Goal: Transaction & Acquisition: Download file/media

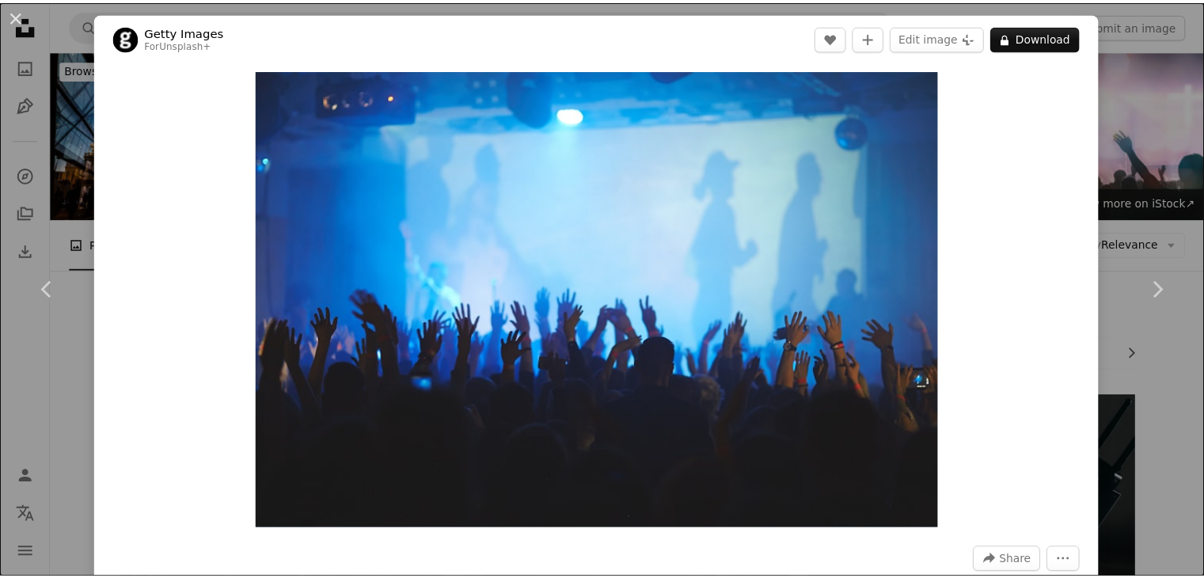
scroll to position [1425, 0]
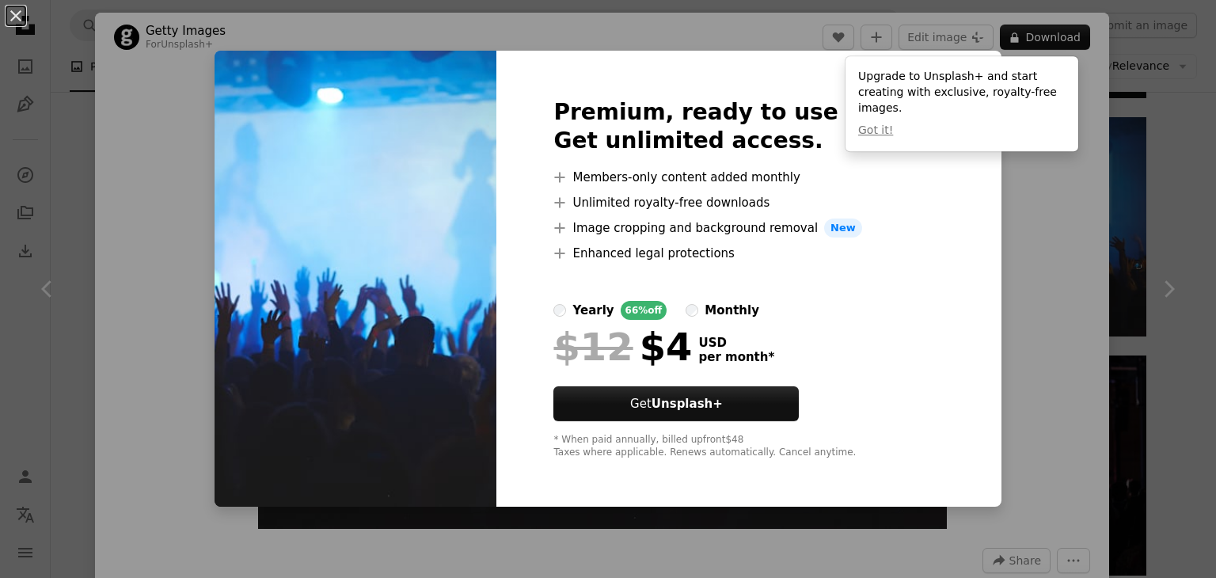
click at [960, 248] on div "An X shape Premium, ready to use images. Get unlimited access. A plus sign Memb…" at bounding box center [608, 289] width 1216 height 578
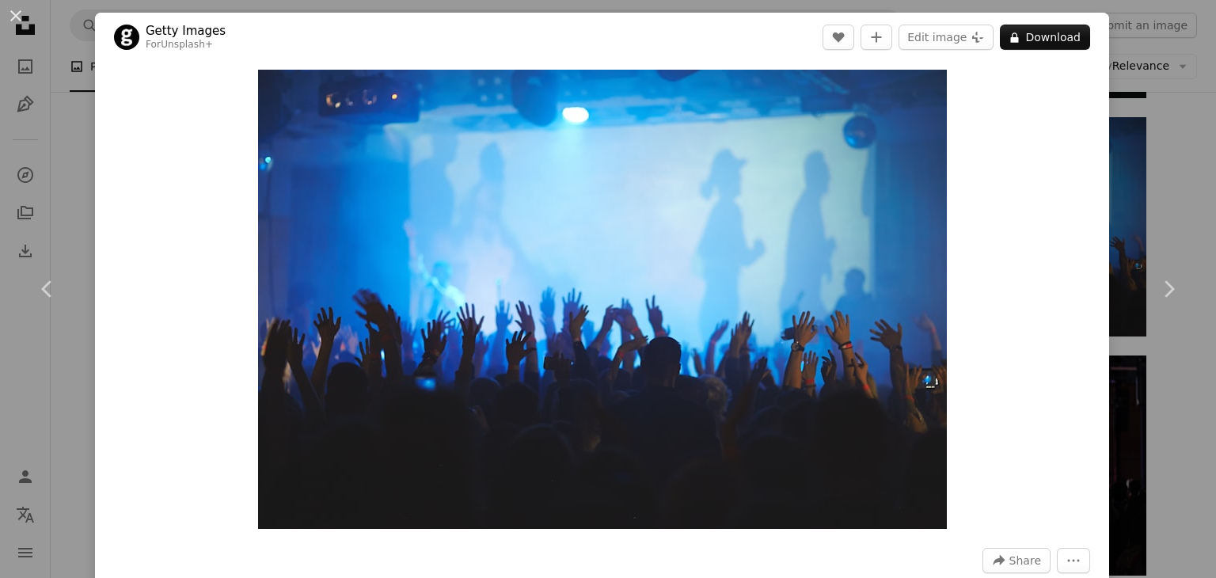
click at [56, 36] on div "An X shape Chevron left Chevron right Getty Images For Unsplash+ A heart A plus…" at bounding box center [608, 289] width 1216 height 578
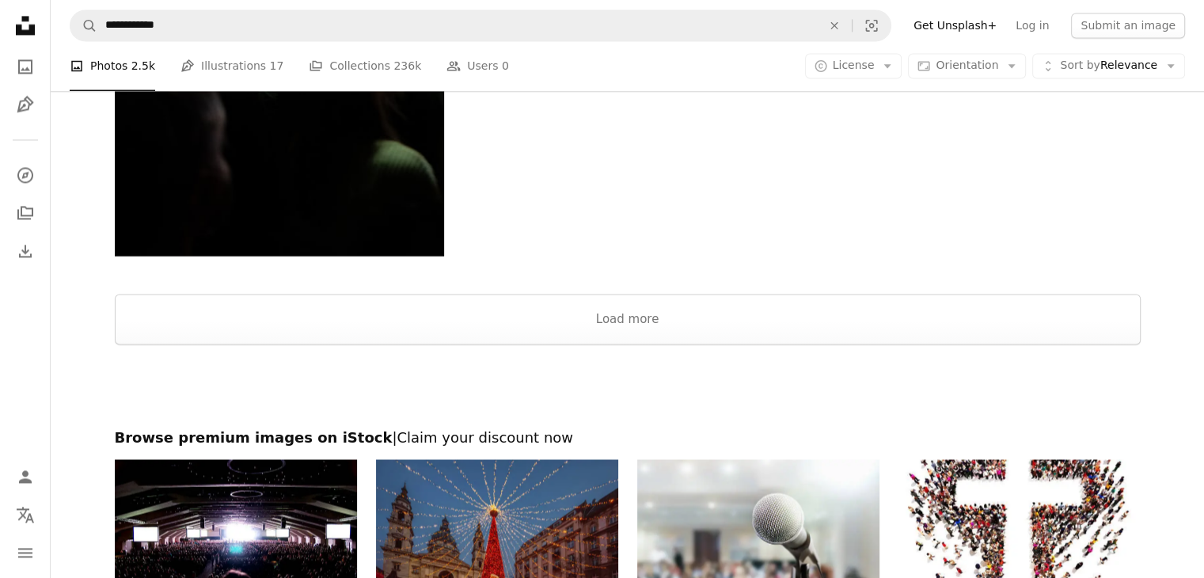
scroll to position [2591, 0]
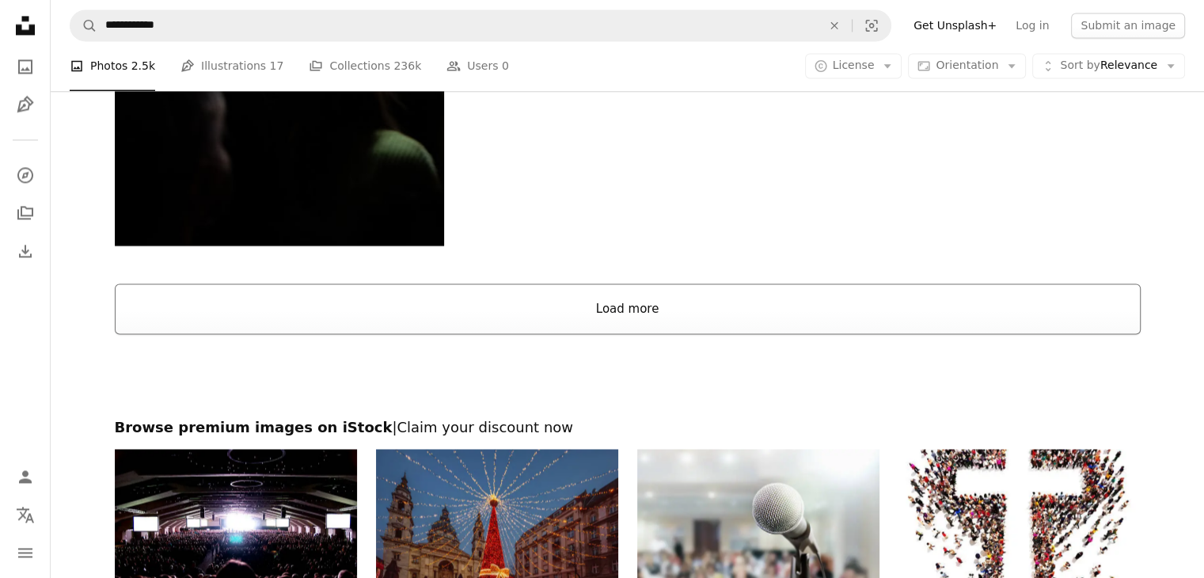
click at [644, 295] on button "Load more" at bounding box center [628, 308] width 1026 height 51
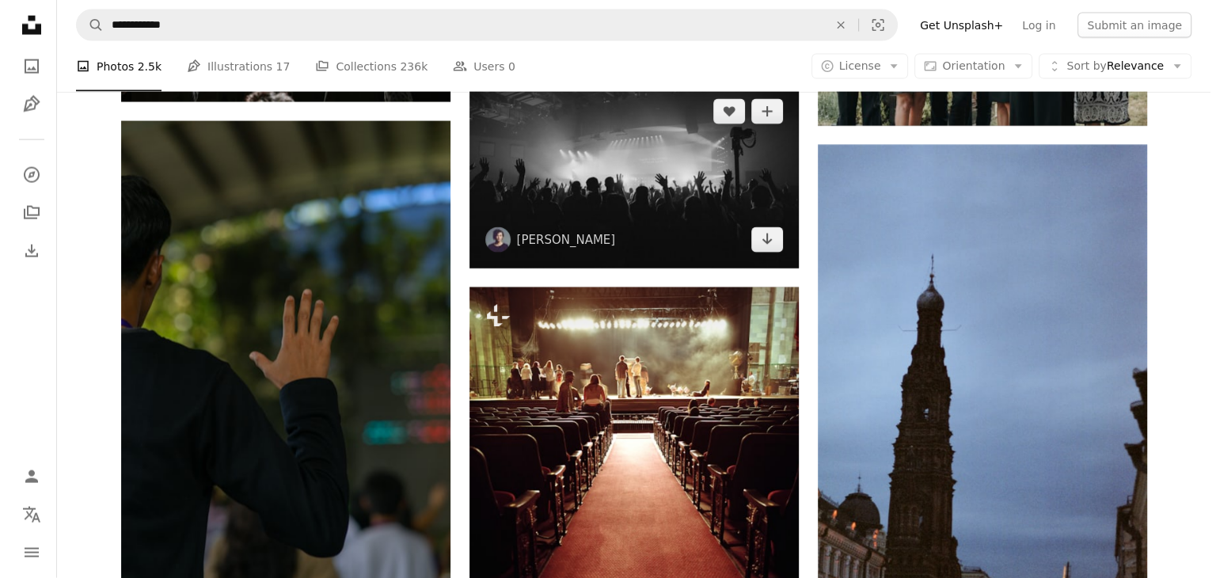
scroll to position [3620, 0]
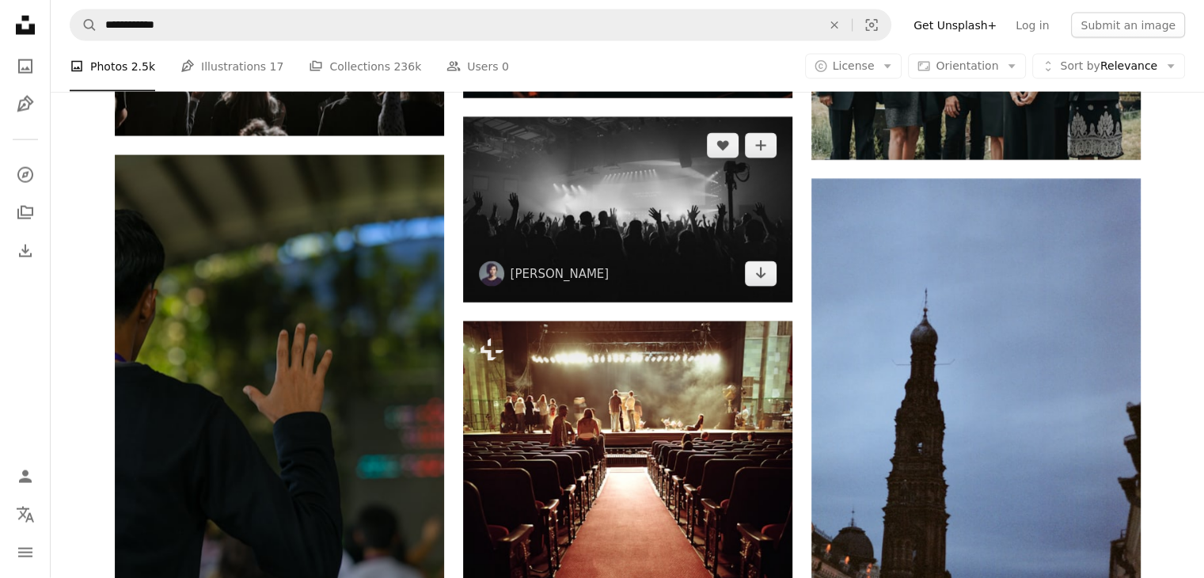
click at [669, 230] on img at bounding box center [627, 209] width 329 height 185
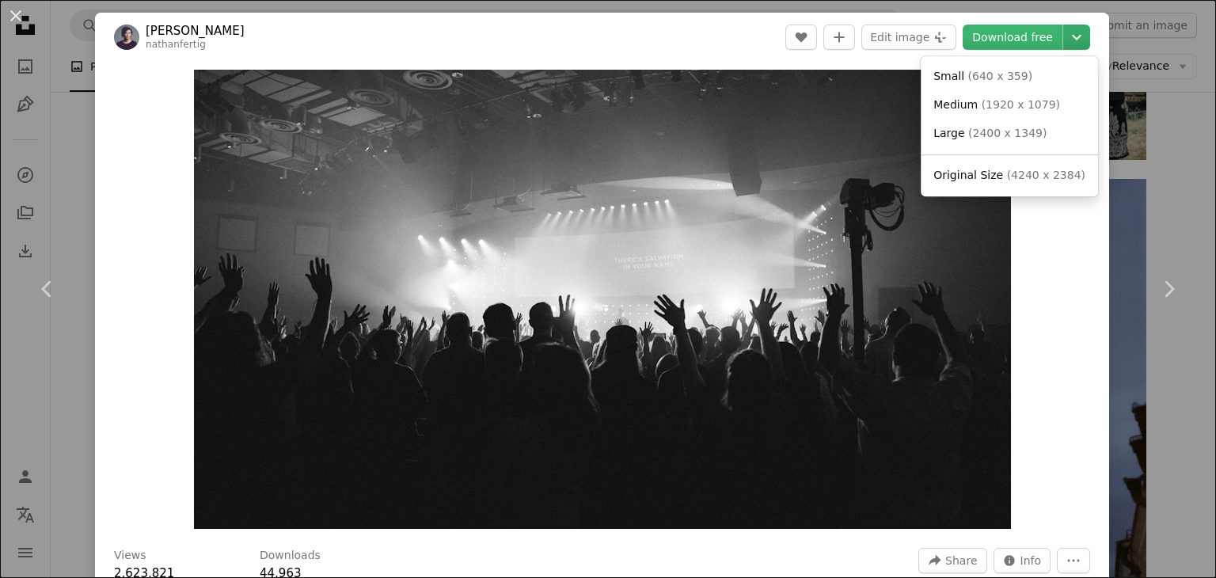
click at [1069, 35] on icon "Chevron down" at bounding box center [1076, 37] width 25 height 19
click at [1002, 135] on span "( 2400 x 1349 )" at bounding box center [1007, 133] width 78 height 13
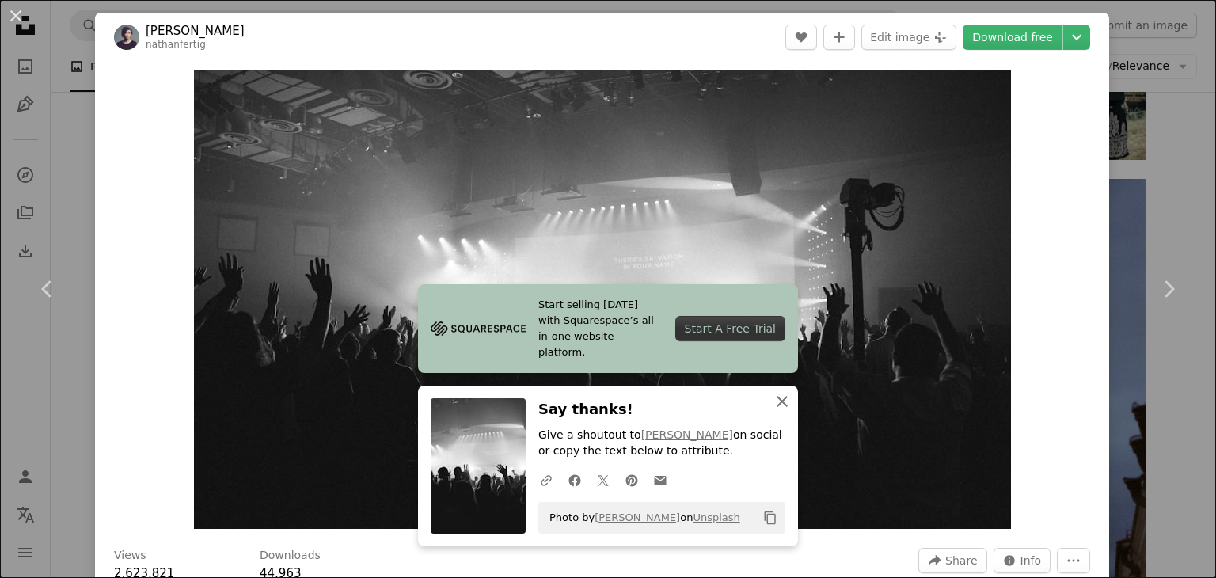
click at [773, 401] on icon "An X shape" at bounding box center [782, 401] width 19 height 19
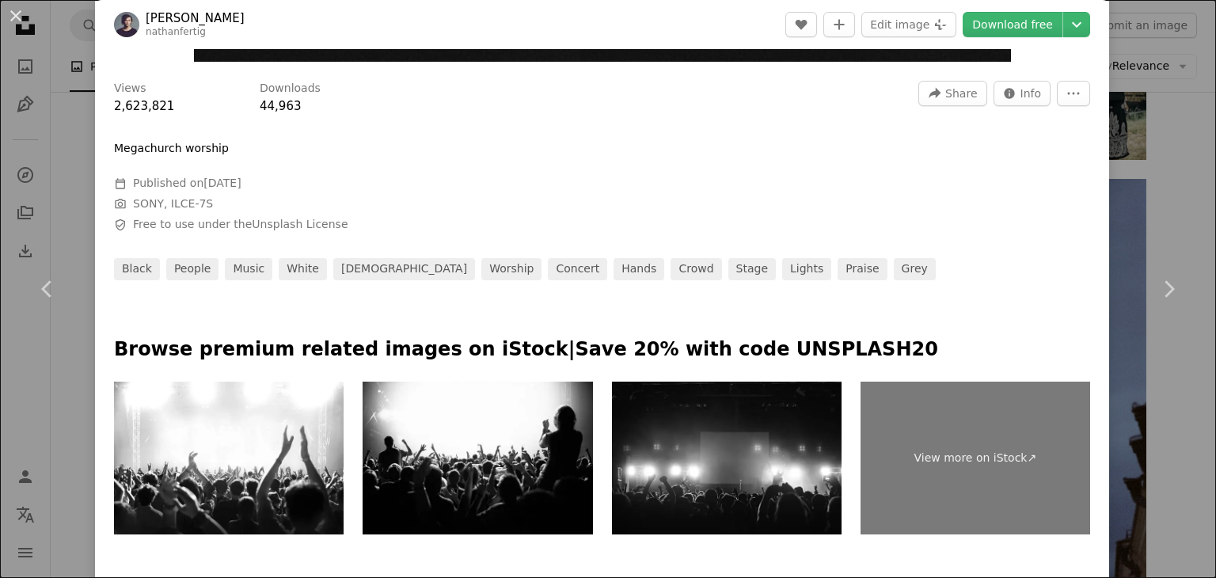
scroll to position [475, 0]
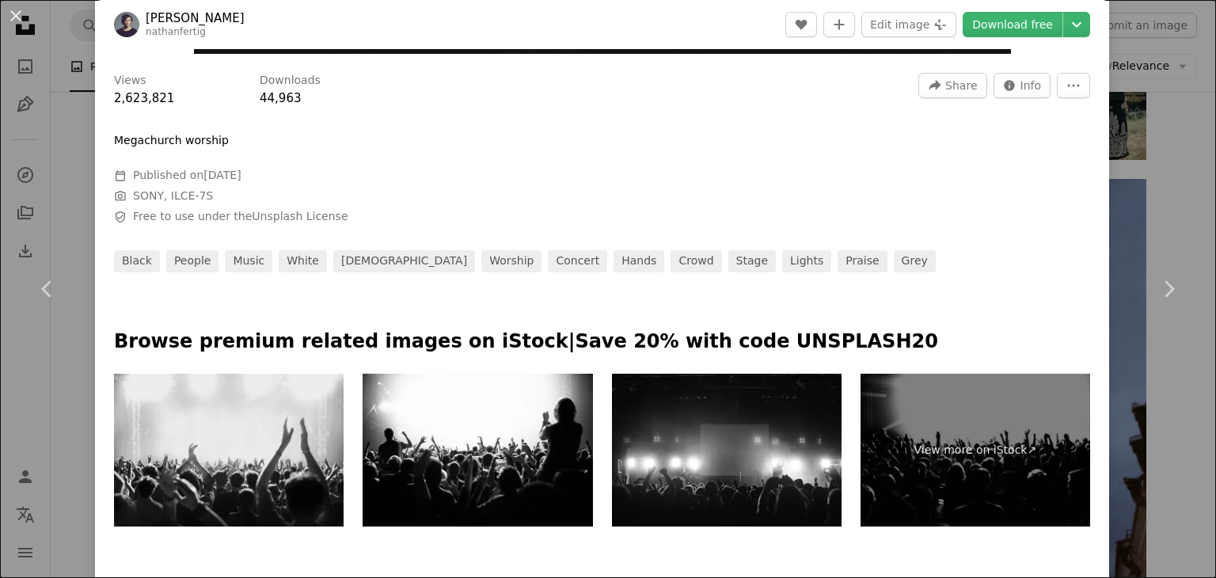
click at [234, 444] on img at bounding box center [229, 451] width 230 height 154
